Goal: Check status: Check status

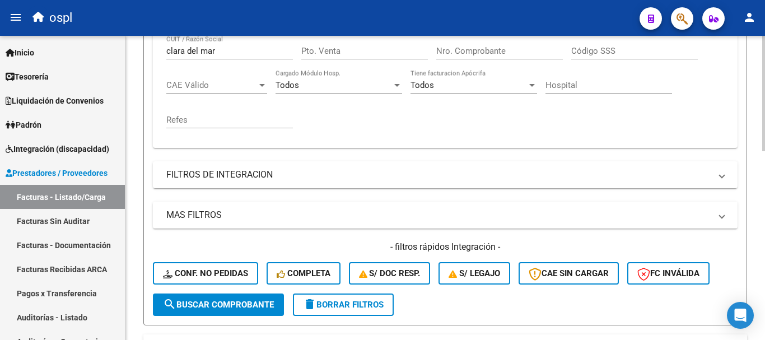
scroll to position [216, 0]
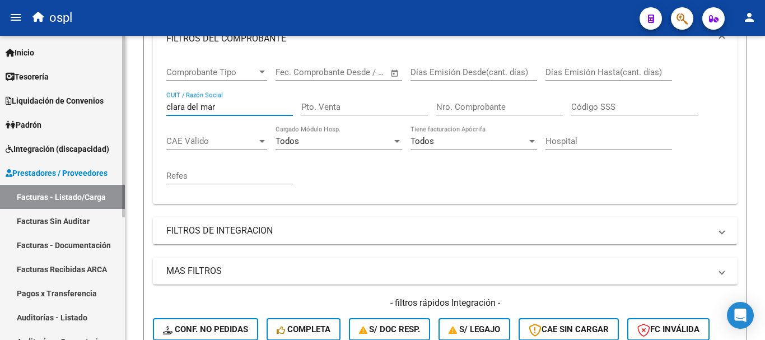
drag, startPoint x: 190, startPoint y: 103, endPoint x: 118, endPoint y: 100, distance: 72.9
click at [118, 100] on mat-sidenav-container "Firma Express Inicio Calendario SSS Instructivos Contacto OS Tesorería Extracto…" at bounding box center [382, 188] width 765 height 304
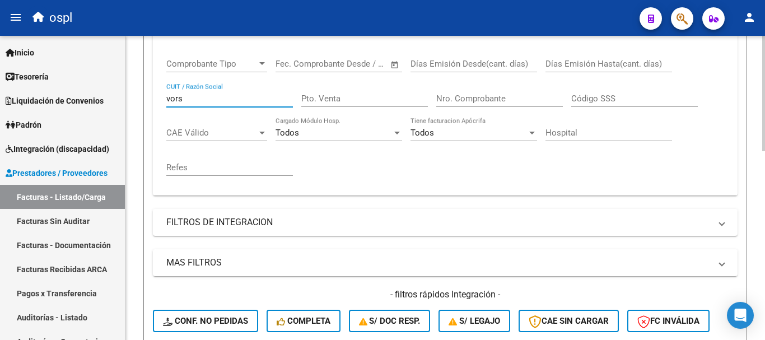
scroll to position [336, 0]
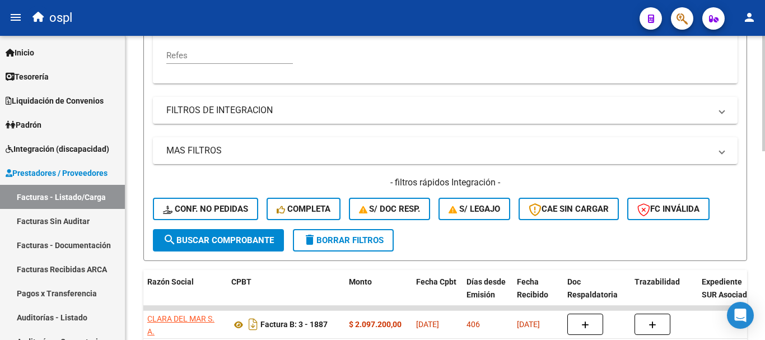
type input "vors"
click at [235, 244] on span "search Buscar Comprobante" at bounding box center [218, 240] width 111 height 10
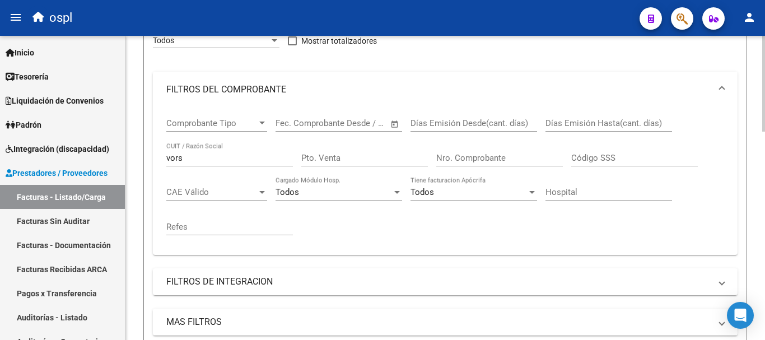
scroll to position [160, 0]
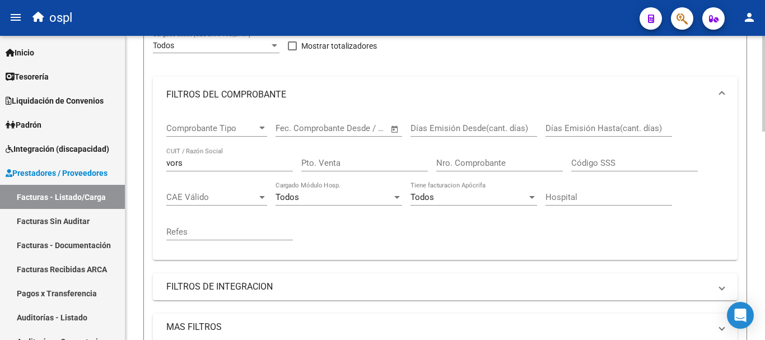
click at [478, 161] on input "Nro. Comprobante" at bounding box center [499, 163] width 127 height 10
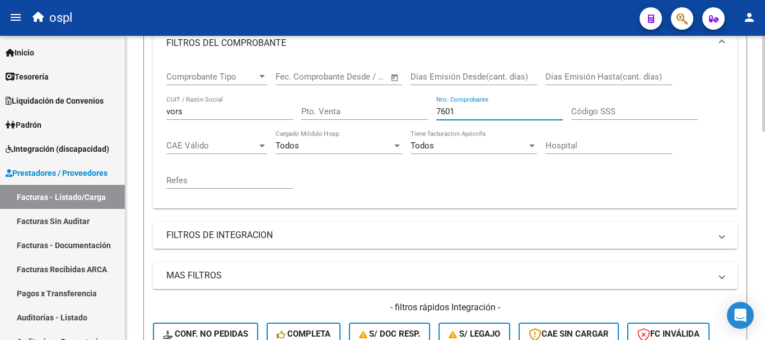
scroll to position [384, 0]
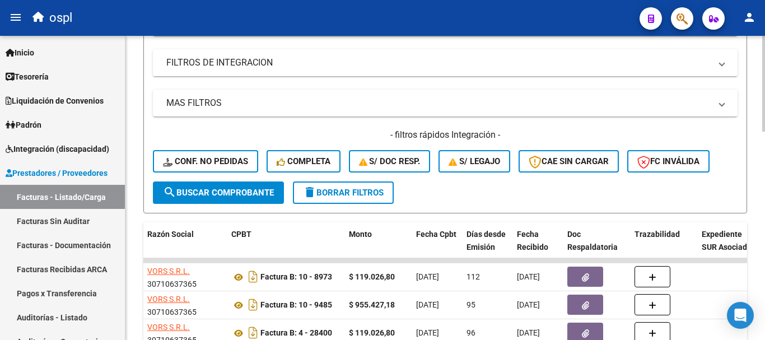
click at [216, 201] on button "search Buscar Comprobante" at bounding box center [218, 193] width 131 height 22
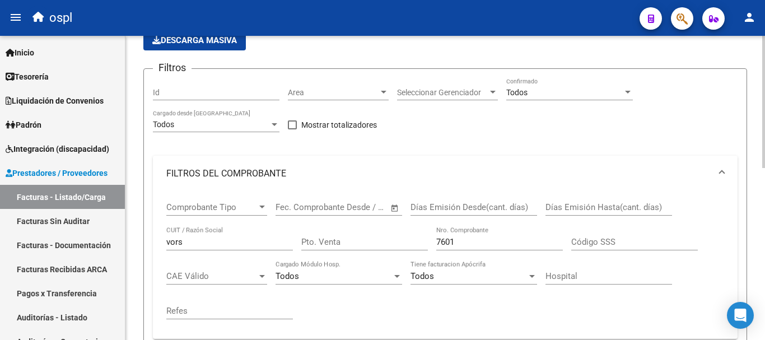
scroll to position [224, 0]
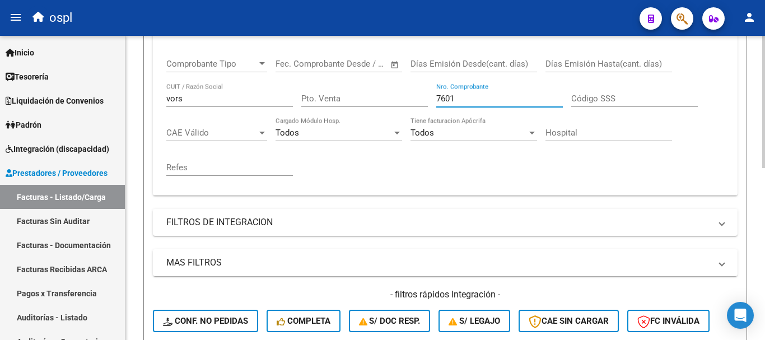
drag, startPoint x: 465, startPoint y: 95, endPoint x: 370, endPoint y: 82, distance: 96.1
click at [370, 82] on div "Comprobante Tipo Comprobante Tipo Fecha inicio – Fecha fin Fec. Comprobante Des…" at bounding box center [445, 117] width 558 height 138
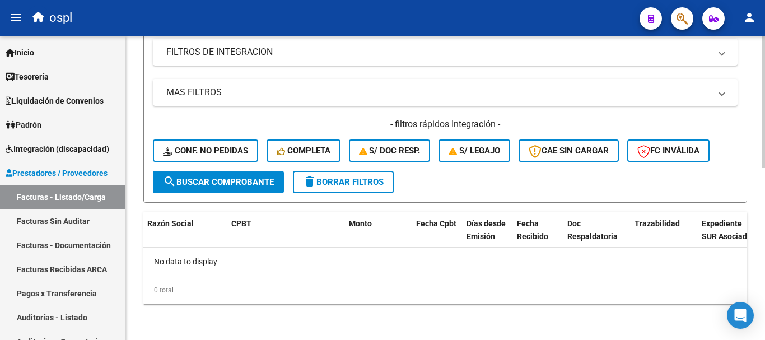
click at [239, 182] on span "search Buscar Comprobante" at bounding box center [218, 182] width 111 height 10
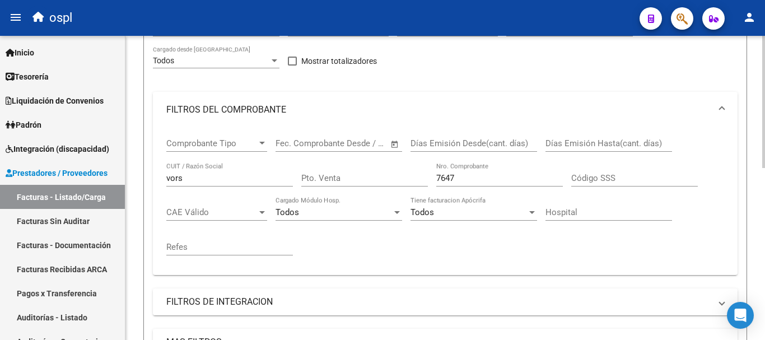
scroll to position [114, 0]
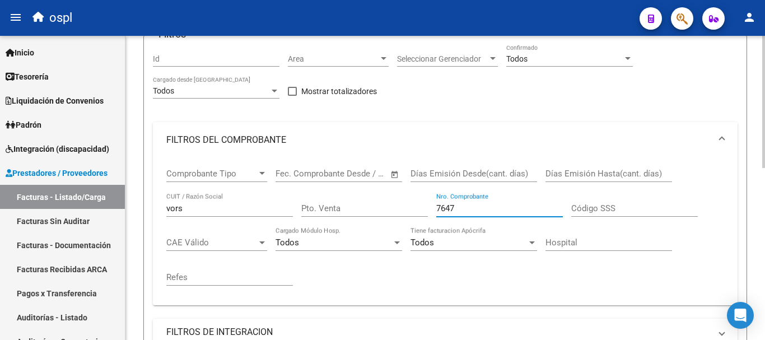
drag, startPoint x: 499, startPoint y: 204, endPoint x: 368, endPoint y: 190, distance: 132.5
click at [368, 190] on div "Comprobante Tipo Comprobante Tipo Fecha inicio – Fecha fin Fec. Comprobante Des…" at bounding box center [445, 227] width 558 height 138
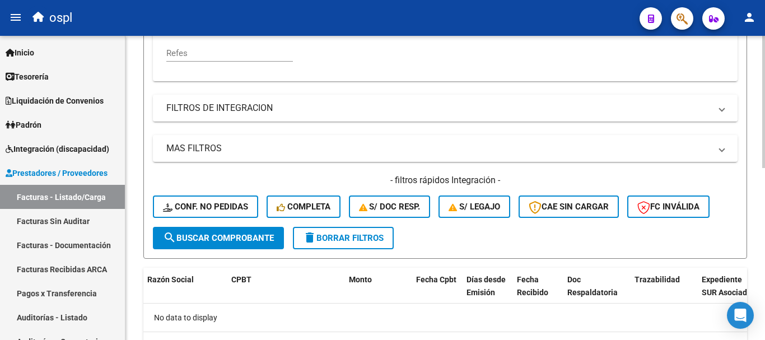
click at [263, 240] on span "search Buscar Comprobante" at bounding box center [218, 238] width 111 height 10
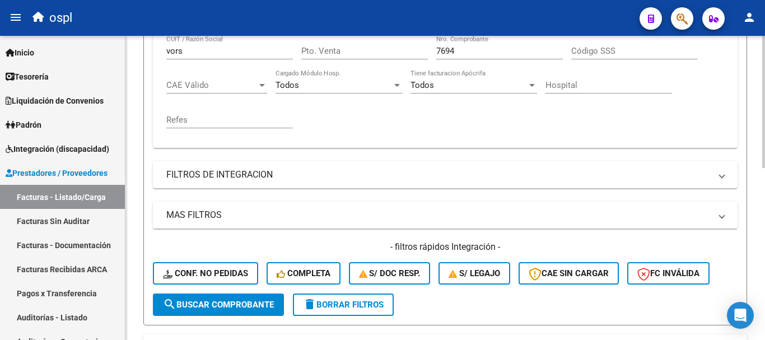
scroll to position [226, 0]
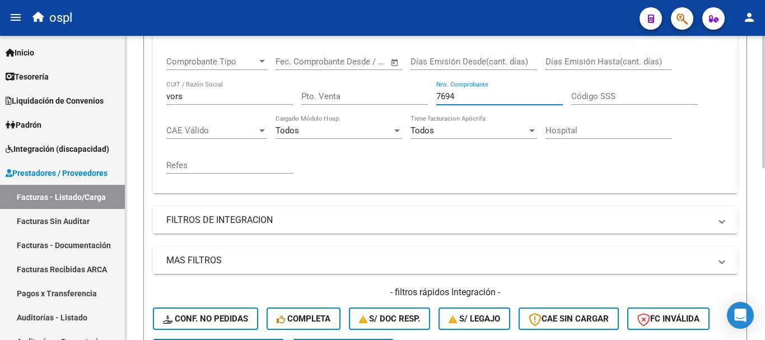
drag, startPoint x: 483, startPoint y: 92, endPoint x: 399, endPoint y: 86, distance: 83.7
click at [399, 86] on div "Comprobante Tipo Comprobante Tipo Fecha inicio – Fecha fin Fec. Comprobante Des…" at bounding box center [445, 115] width 558 height 138
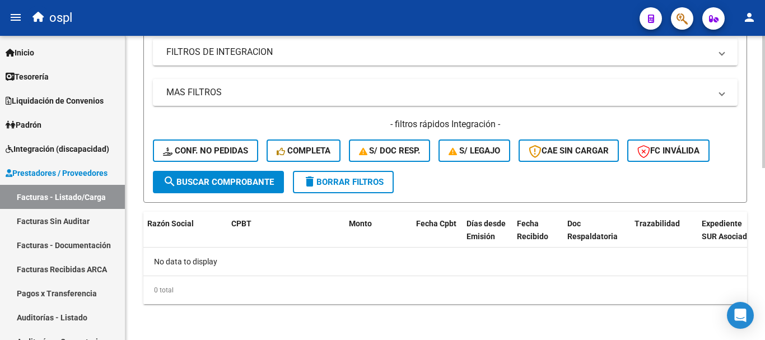
type input "7742"
click at [253, 184] on span "search Buscar Comprobante" at bounding box center [218, 182] width 111 height 10
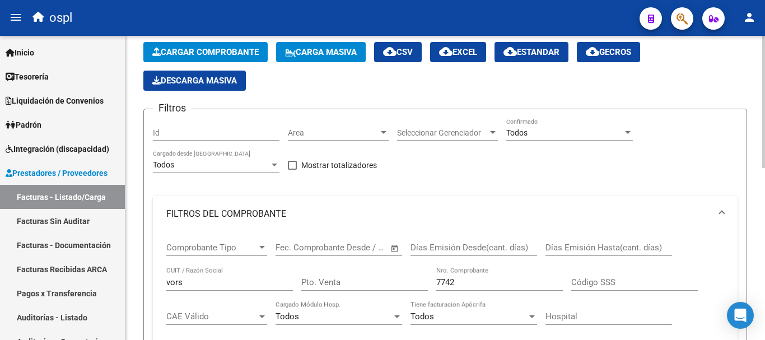
scroll to position [112, 0]
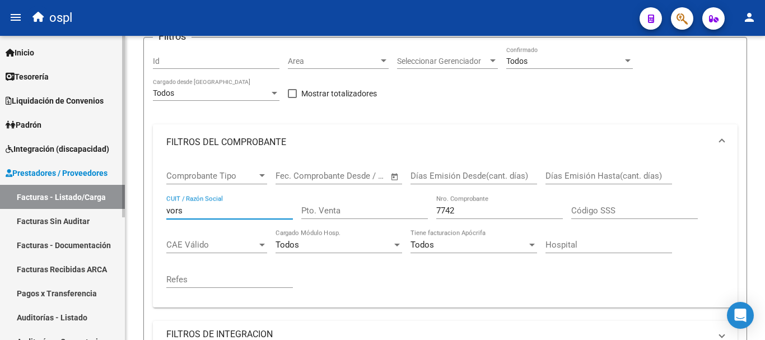
drag, startPoint x: 214, startPoint y: 207, endPoint x: 91, endPoint y: 199, distance: 122.9
click at [91, 199] on mat-sidenav-container "Firma Express Inicio Calendario SSS Instructivos Contacto OS Tesorería Extracto…" at bounding box center [382, 188] width 765 height 304
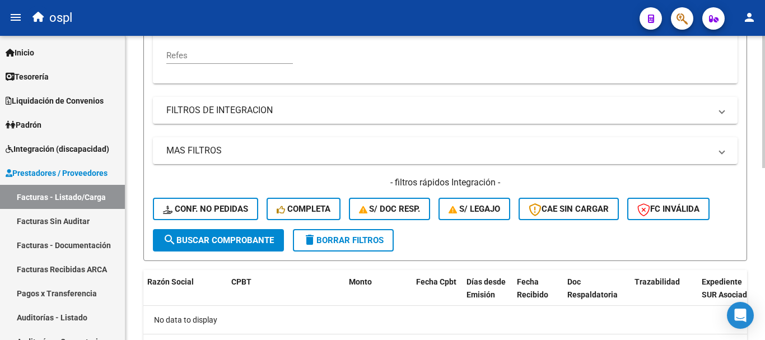
type input "ag ser"
click at [235, 238] on span "search Buscar Comprobante" at bounding box center [218, 240] width 111 height 10
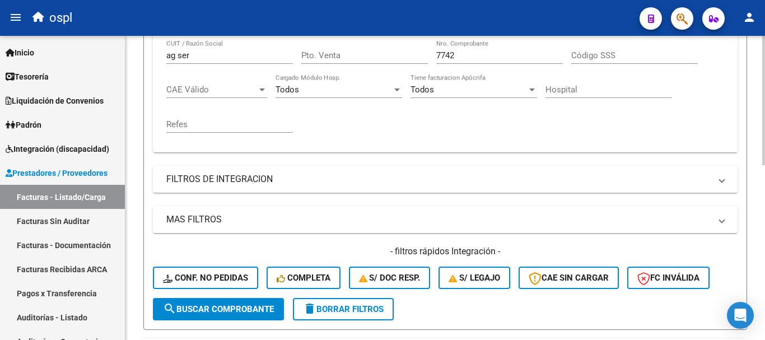
scroll to position [188, 0]
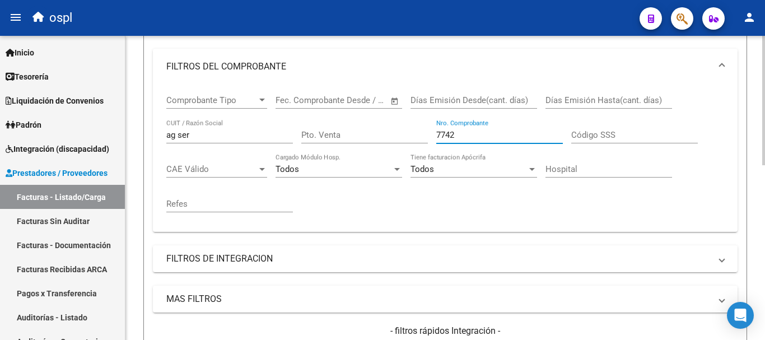
drag, startPoint x: 463, startPoint y: 134, endPoint x: 396, endPoint y: 125, distance: 67.8
click at [396, 125] on div "Comprobante Tipo Comprobante Tipo Fecha inicio – Fecha fin Fec. Comprobante Des…" at bounding box center [445, 154] width 558 height 138
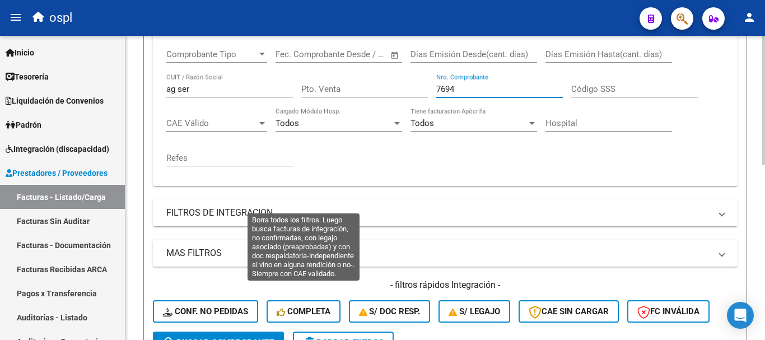
scroll to position [356, 0]
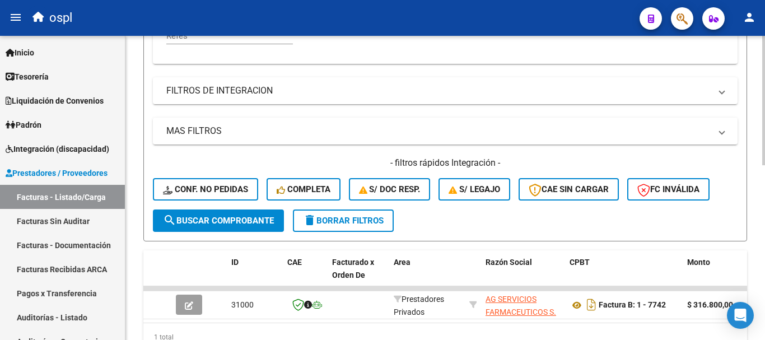
click at [243, 211] on button "search Buscar Comprobante" at bounding box center [218, 221] width 131 height 22
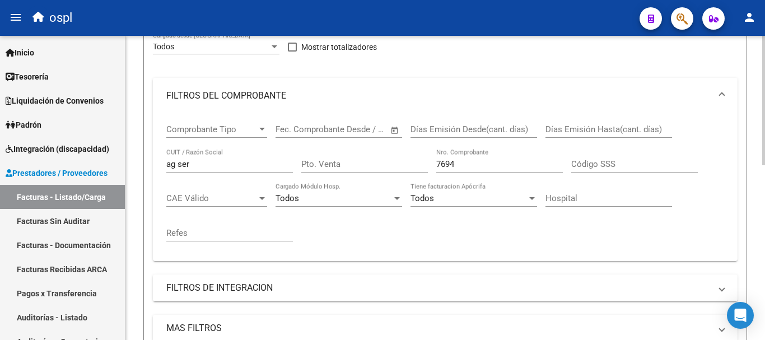
scroll to position [132, 0]
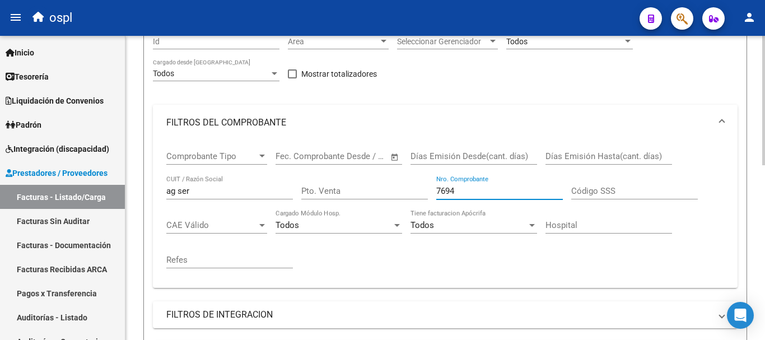
click at [414, 184] on div "Comprobante Tipo Comprobante Tipo Fecha inicio – Fecha fin Fec. Comprobante Des…" at bounding box center [445, 210] width 558 height 138
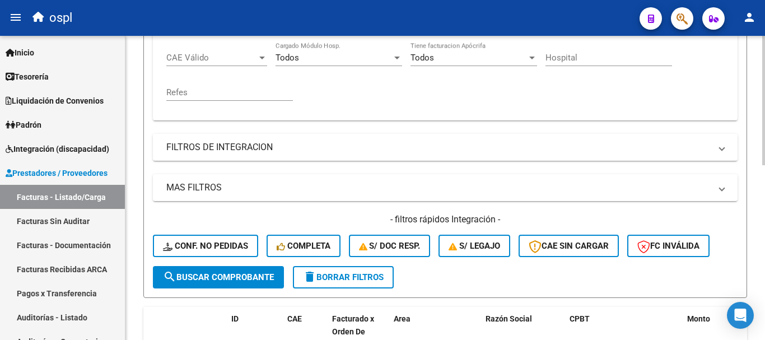
scroll to position [300, 0]
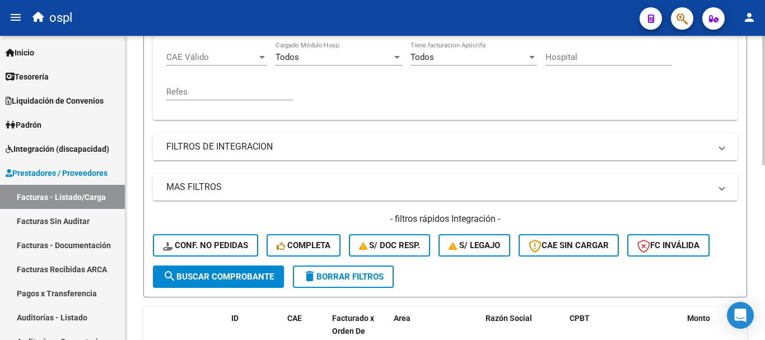
click at [221, 286] on button "search Buscar Comprobante" at bounding box center [218, 277] width 131 height 22
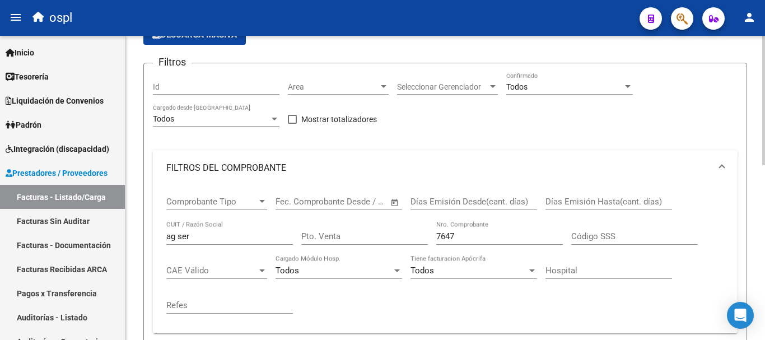
scroll to position [20, 0]
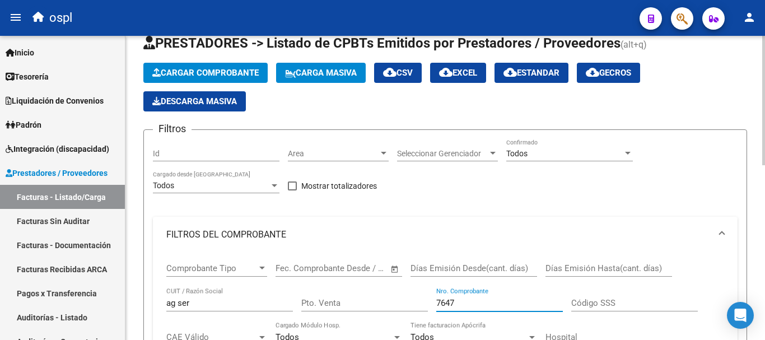
drag, startPoint x: 462, startPoint y: 305, endPoint x: 364, endPoint y: 289, distance: 99.4
click at [364, 289] on div "Comprobante Tipo Comprobante Tipo Fecha inicio – Fecha fin Fec. Comprobante Des…" at bounding box center [445, 322] width 558 height 138
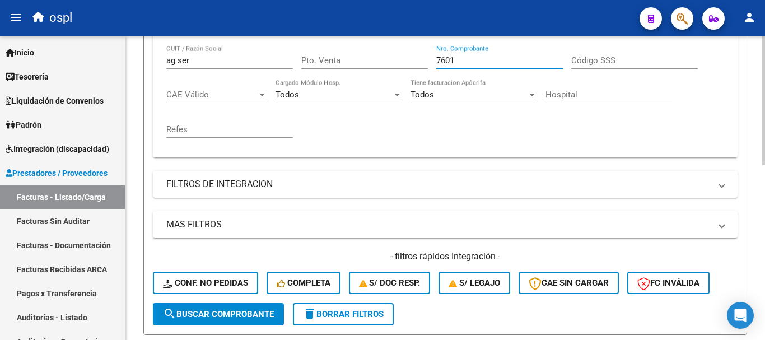
scroll to position [244, 0]
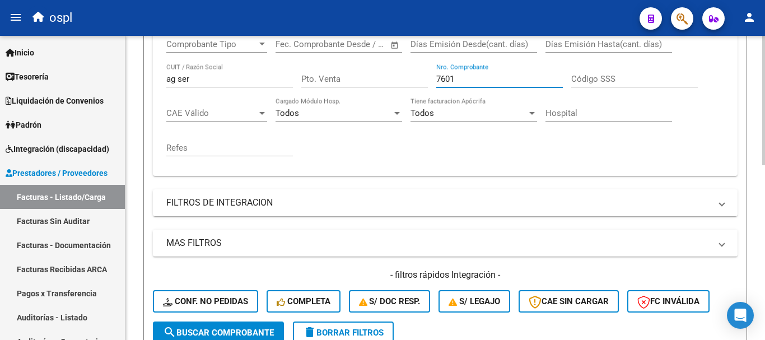
type input "7601"
click at [240, 329] on span "search Buscar Comprobante" at bounding box center [218, 333] width 111 height 10
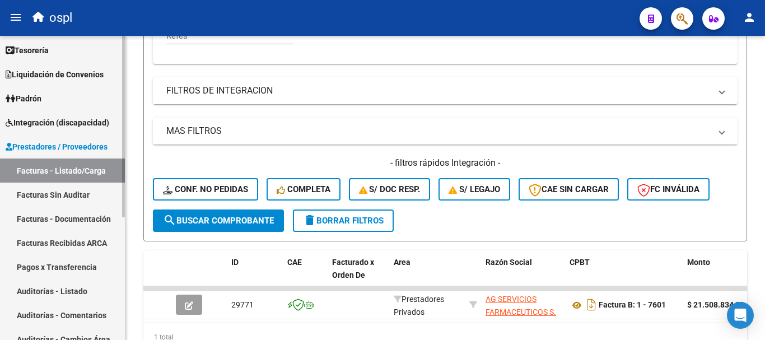
scroll to position [0, 0]
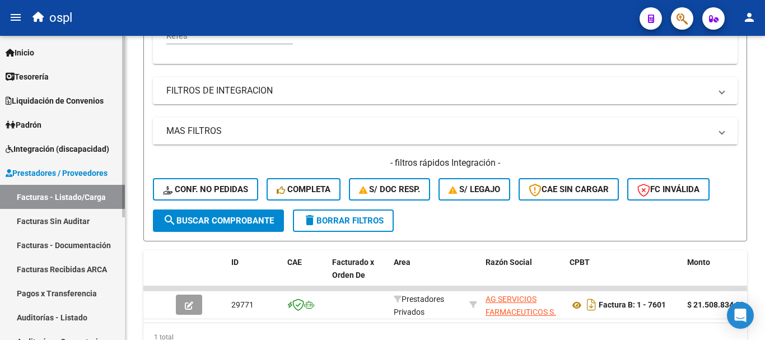
click at [49, 73] on span "Tesorería" at bounding box center [27, 77] width 43 height 12
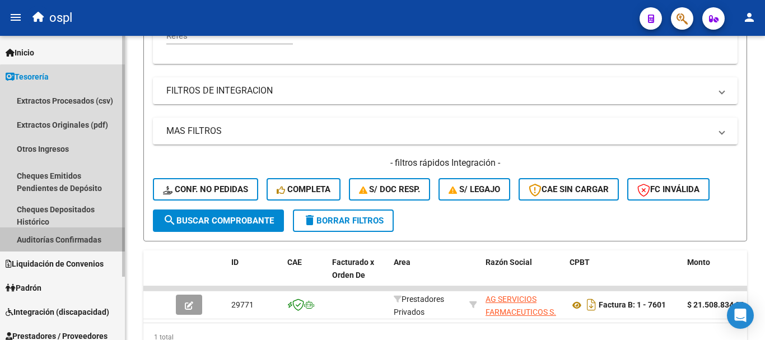
click at [71, 239] on link "Auditorías Confirmadas" at bounding box center [62, 239] width 125 height 24
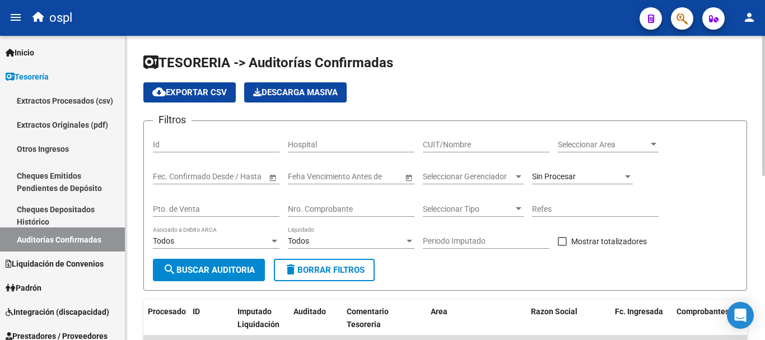
click at [212, 204] on input "Pto. de Venta" at bounding box center [216, 209] width 127 height 10
click at [435, 140] on input "CUIT/Nombre" at bounding box center [486, 145] width 127 height 10
type input "ag servi"
click at [221, 271] on span "search Buscar Auditoria" at bounding box center [209, 270] width 92 height 10
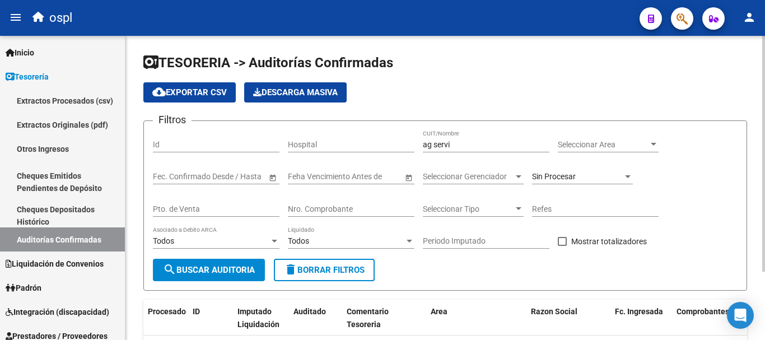
click at [556, 178] on span "Sin Procesar" at bounding box center [554, 176] width 44 height 9
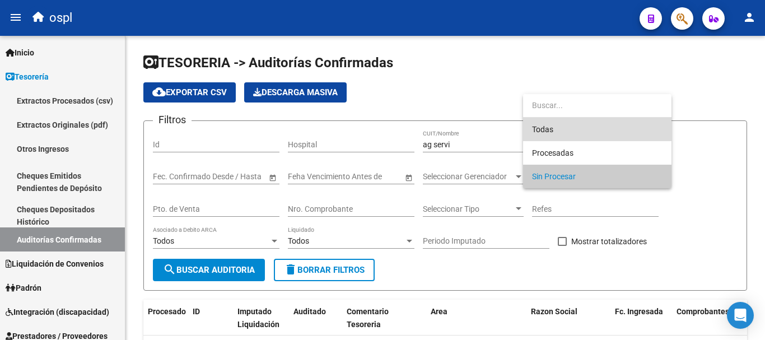
click at [556, 129] on span "Todas" at bounding box center [597, 130] width 131 height 24
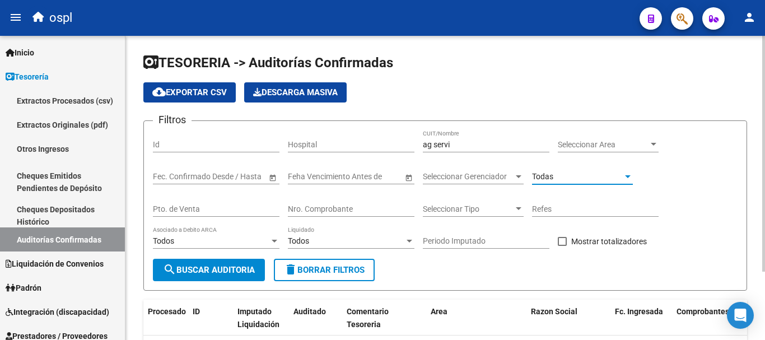
click at [252, 266] on span "search Buscar Auditoria" at bounding box center [209, 270] width 92 height 10
click at [325, 212] on input "Nro. Comprobante" at bounding box center [351, 209] width 127 height 10
type input "7601"
click at [248, 276] on button "search Buscar Auditoria" at bounding box center [209, 270] width 112 height 22
drag, startPoint x: 304, startPoint y: 206, endPoint x: 276, endPoint y: 202, distance: 27.7
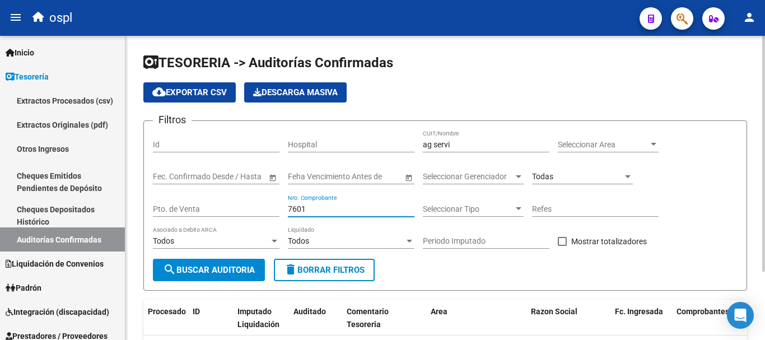
click at [276, 202] on div "Filtros Id Hospital ag servi CUIT/Nombre Seleccionar Area Seleccionar Area Fech…" at bounding box center [445, 194] width 585 height 129
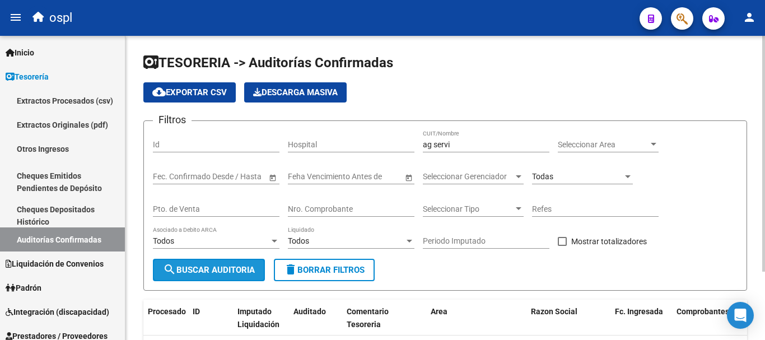
click at [250, 268] on span "search Buscar Auditoria" at bounding box center [209, 270] width 92 height 10
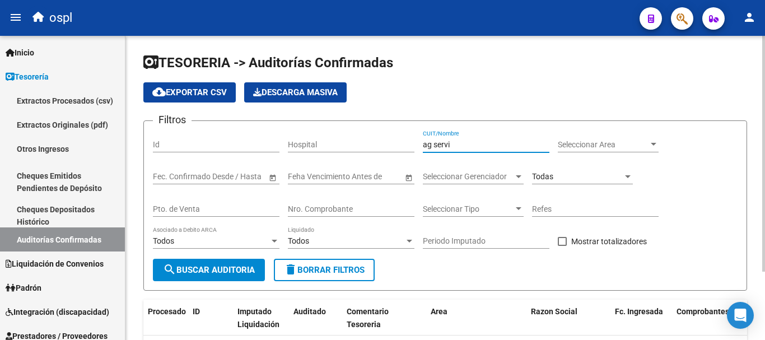
click at [471, 145] on input "ag servi" at bounding box center [486, 145] width 127 height 10
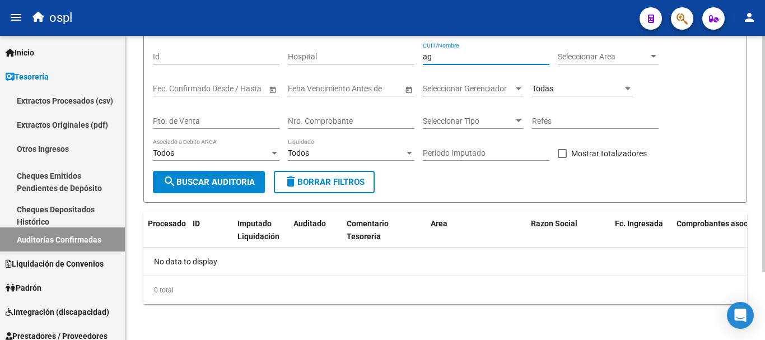
type input "ag"
click at [203, 186] on span "search Buscar Auditoria" at bounding box center [209, 182] width 92 height 10
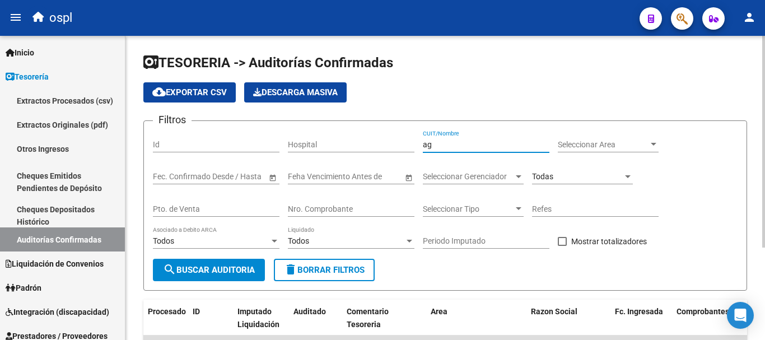
click at [448, 146] on input "ag" at bounding box center [486, 145] width 127 height 10
